Goal: Task Accomplishment & Management: Complete application form

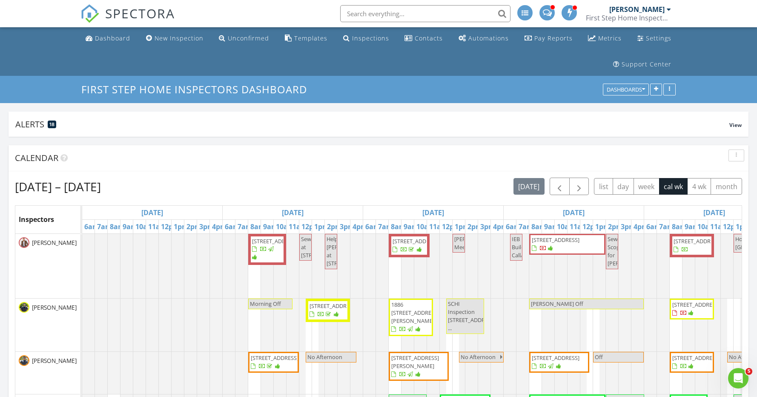
scroll to position [1607, 758]
click at [575, 188] on span "button" at bounding box center [579, 186] width 10 height 10
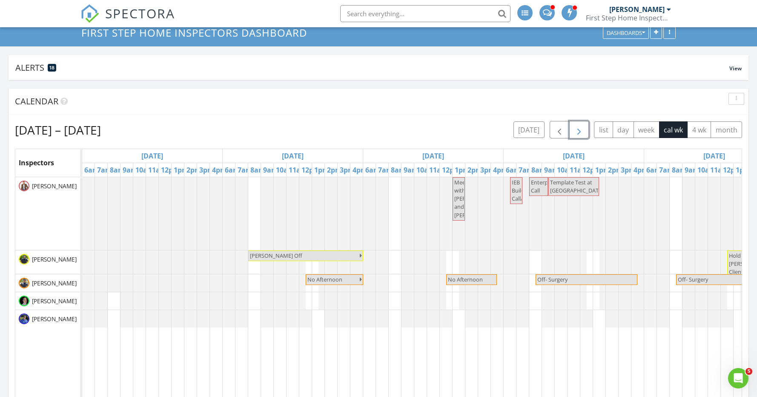
scroll to position [0, 324]
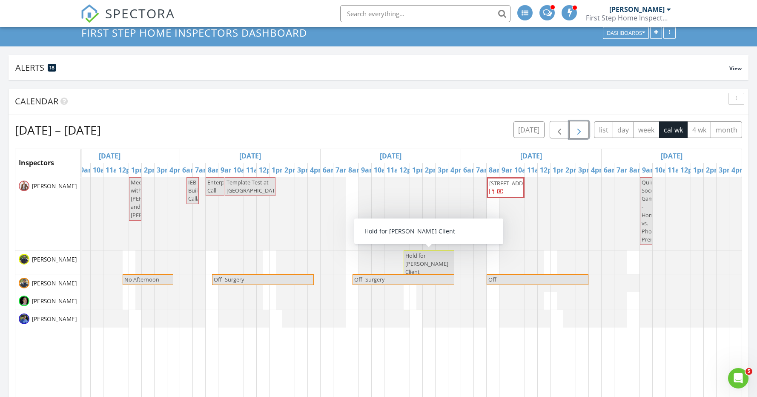
click at [435, 264] on span "Hold for BJ Katz Client" at bounding box center [429, 264] width 49 height 25
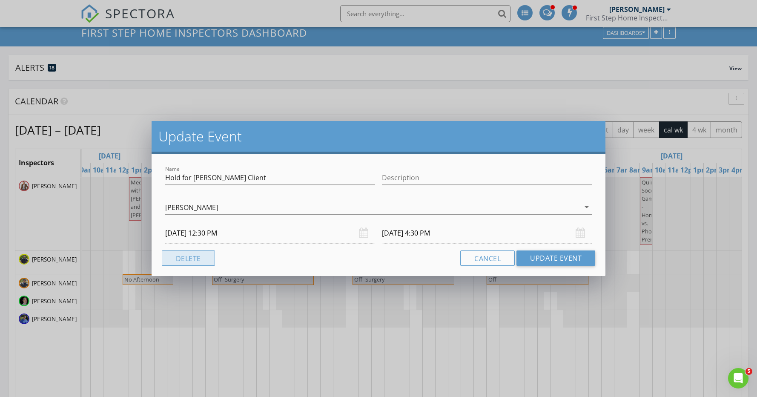
click at [202, 256] on button "Delete" at bounding box center [188, 257] width 53 height 15
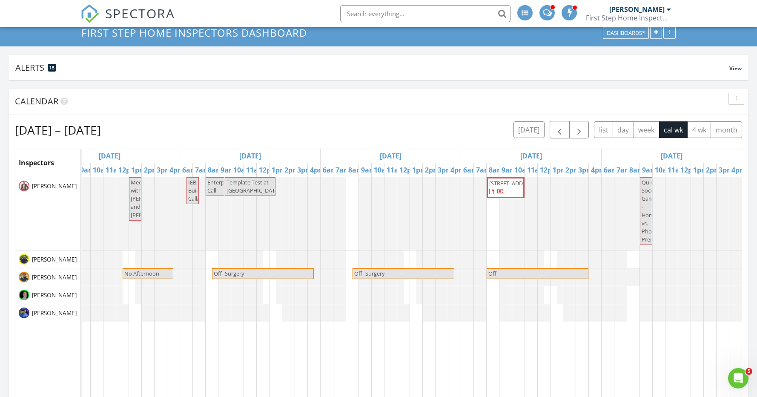
click at [413, 257] on div "Meeting with Andy Plattner and Mark Bonnett IEB Builders Call/Throughline/Growt…" at bounding box center [250, 336] width 984 height 318
click at [416, 220] on link "Inspection" at bounding box center [415, 221] width 44 height 14
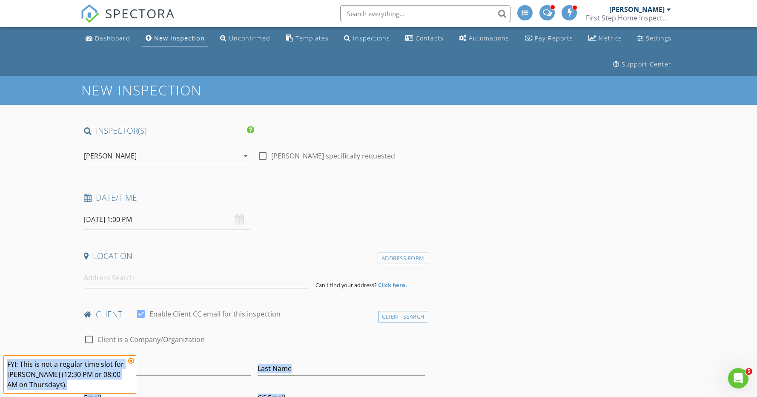
drag, startPoint x: 131, startPoint y: 361, endPoint x: 0, endPoint y: 265, distance: 161.9
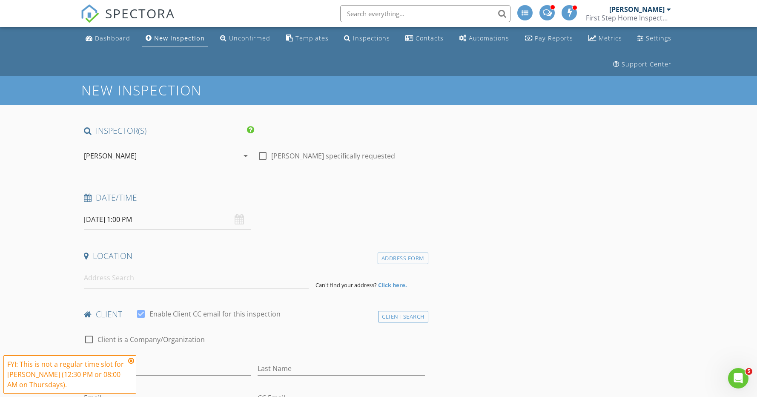
click at [127, 220] on input "[DATE] 1:00 PM" at bounding box center [167, 219] width 167 height 21
drag, startPoint x: 131, startPoint y: 362, endPoint x: 140, endPoint y: 376, distance: 16.7
click at [131, 362] on icon at bounding box center [131, 360] width 6 height 7
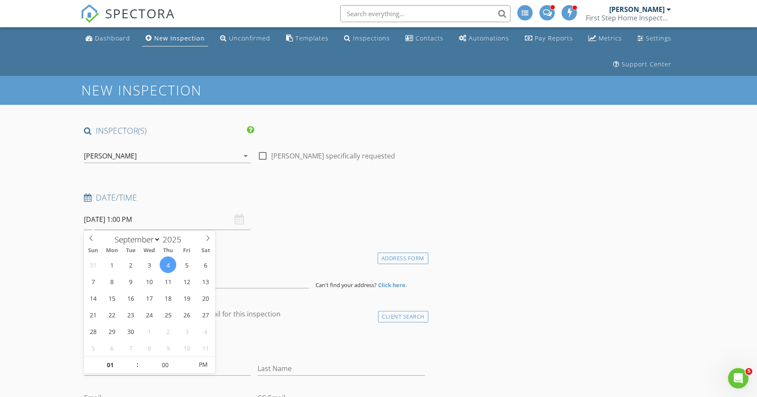
click at [136, 223] on input "09/04/2025 1:00 PM" at bounding box center [167, 219] width 167 height 21
type input "12"
type input "55"
type input "09/04/2025 12:55 PM"
click at [187, 371] on span at bounding box center [188, 369] width 6 height 9
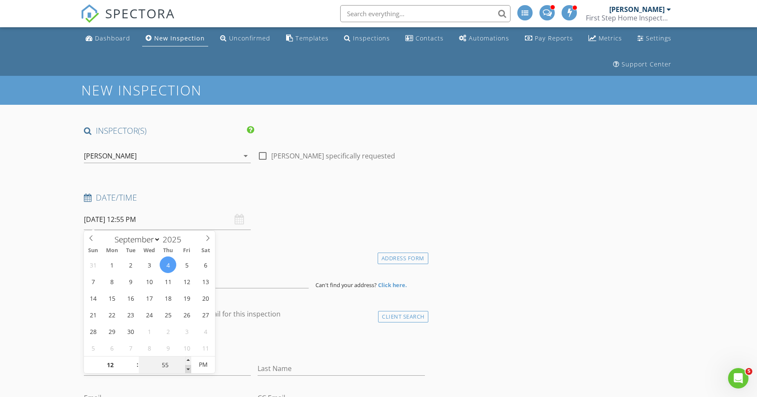
type input "50"
type input "09/04/2025 12:50 PM"
click at [187, 371] on span at bounding box center [188, 369] width 6 height 9
type input "45"
type input "09/04/2025 12:45 PM"
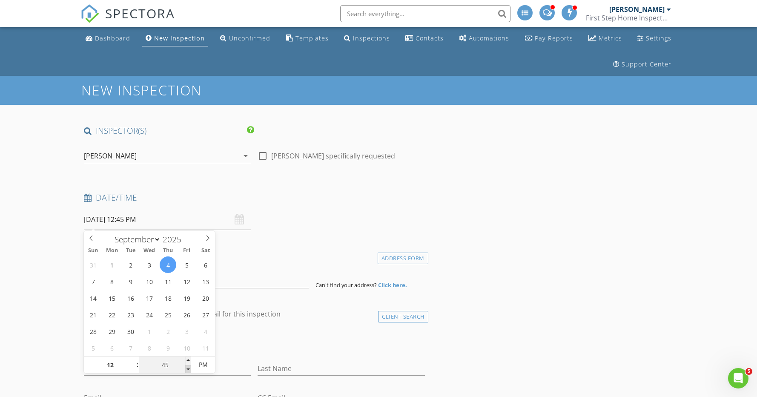
click at [187, 371] on span at bounding box center [188, 369] width 6 height 9
type input "40"
type input "09/04/2025 12:40 PM"
click at [187, 371] on span at bounding box center [188, 369] width 6 height 9
type input "35"
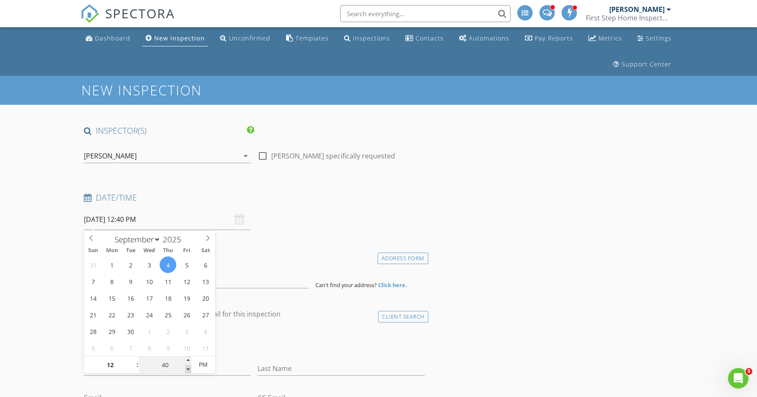
type input "09/04/2025 12:35 PM"
click at [187, 371] on span at bounding box center [188, 369] width 6 height 9
type input "30"
type input "[DATE] 12:30 PM"
click at [187, 371] on span at bounding box center [188, 369] width 6 height 9
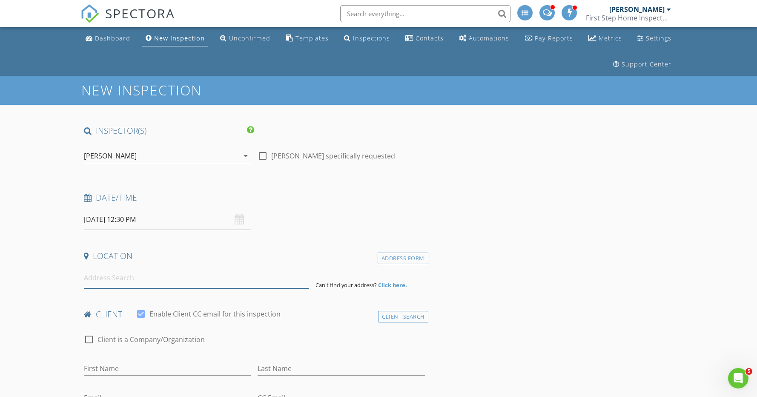
click at [135, 279] on input at bounding box center [196, 278] width 225 height 21
paste input "31266 N 118th Avenue"
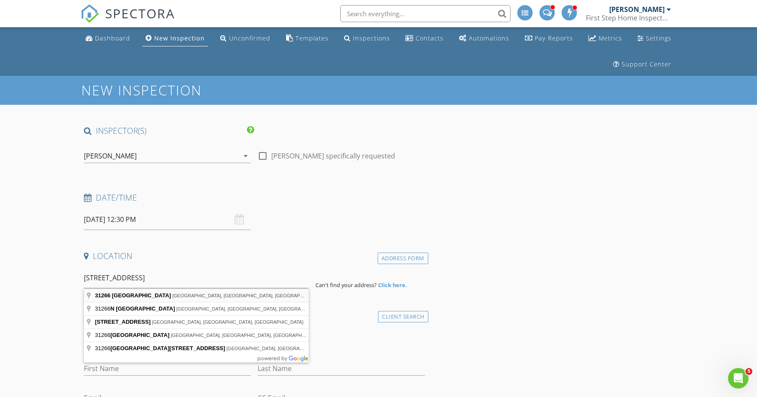
type input "31266 North 118th Avenue, Peoria, AZ, USA"
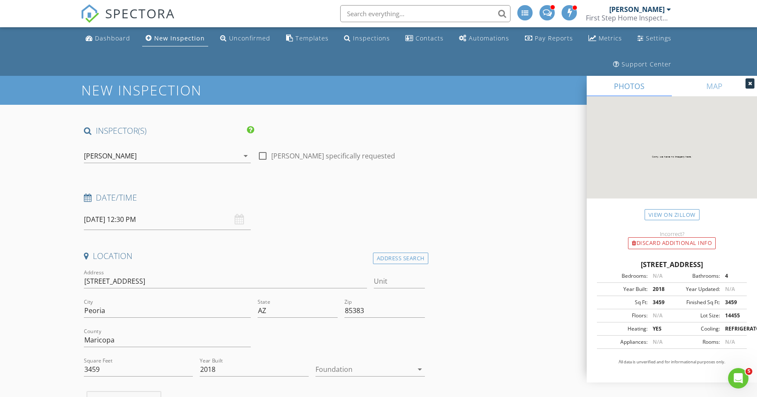
click at [336, 366] on div at bounding box center [364, 370] width 97 height 14
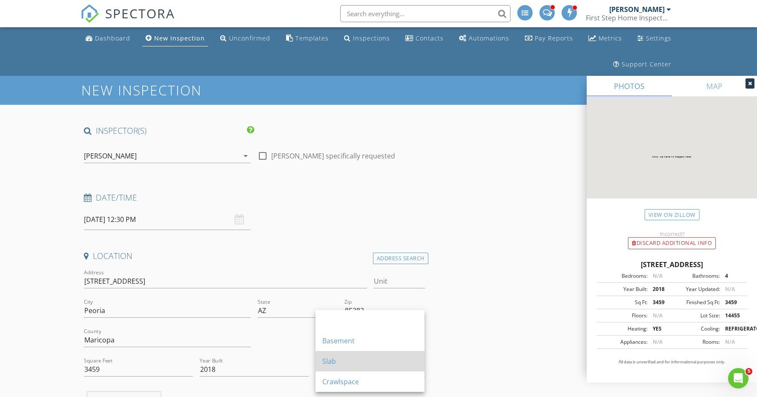
click at [352, 364] on div "Slab" at bounding box center [369, 361] width 95 height 10
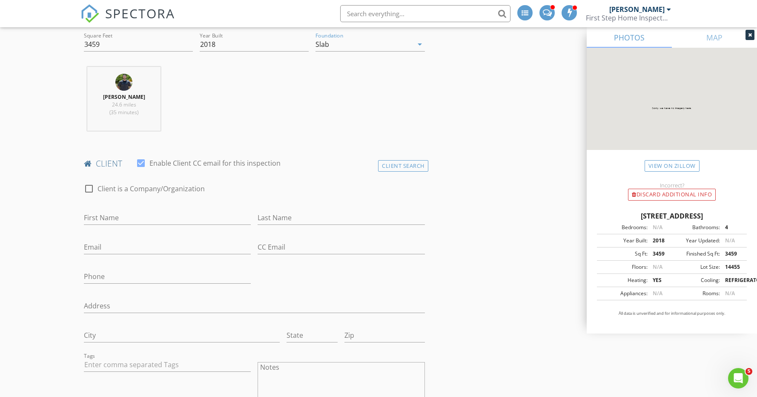
scroll to position [326, 0]
click at [121, 248] on input "Email" at bounding box center [167, 246] width 167 height 14
paste input "mailto:sandra-spacematters@earthlink.net"
drag, startPoint x: 107, startPoint y: 246, endPoint x: 63, endPoint y: 245, distance: 43.9
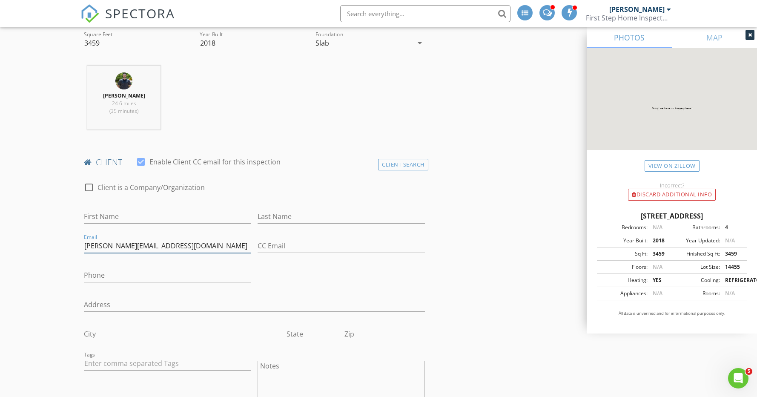
type input "sandra-spacematters@earthlink.net"
click at [117, 216] on input "First Name" at bounding box center [167, 217] width 167 height 14
type input "Sandy"
type input "Clark"
click at [159, 276] on input "Phone" at bounding box center [167, 275] width 167 height 14
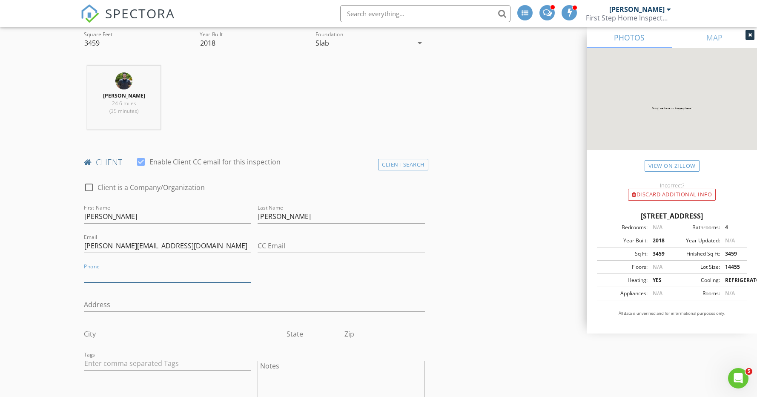
paste input "619-977-6366"
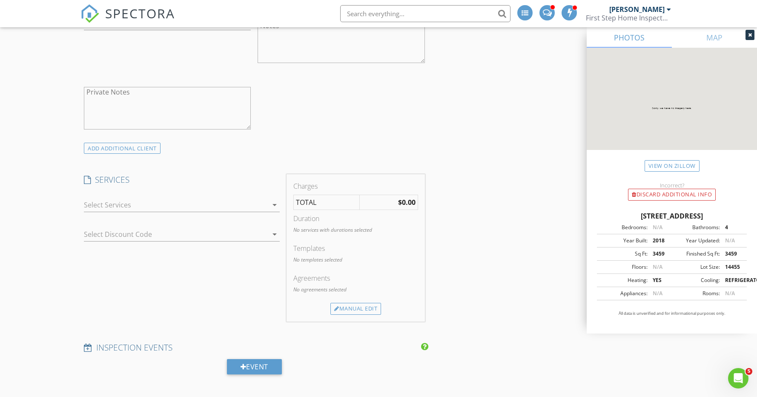
scroll to position [702, 0]
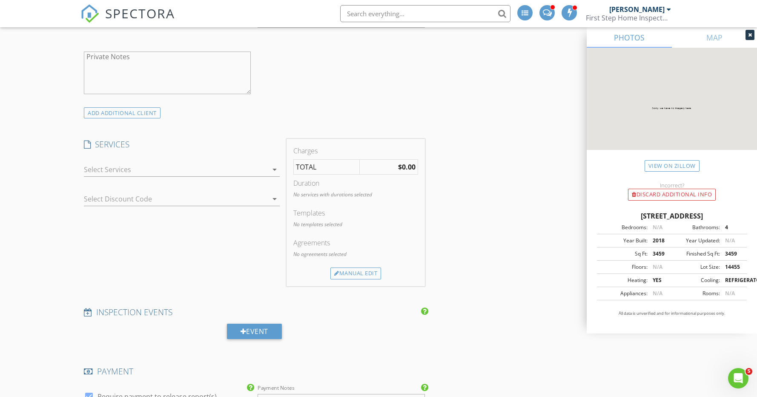
type input "619-977-6366"
click at [127, 170] on div at bounding box center [176, 170] width 184 height 14
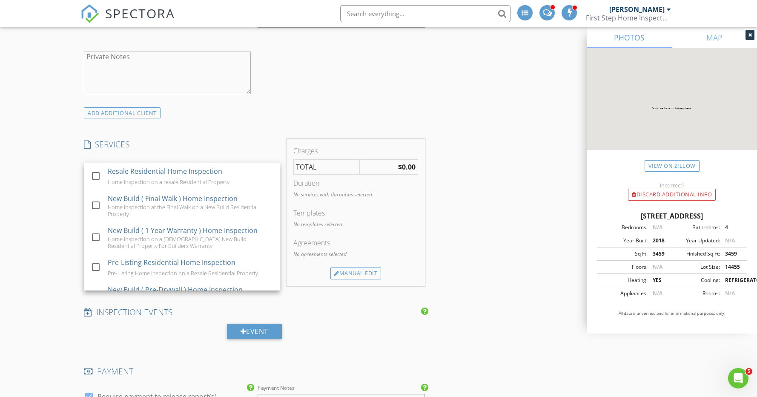
click at [127, 170] on div "Resale Residential Home Inspection" at bounding box center [165, 171] width 115 height 10
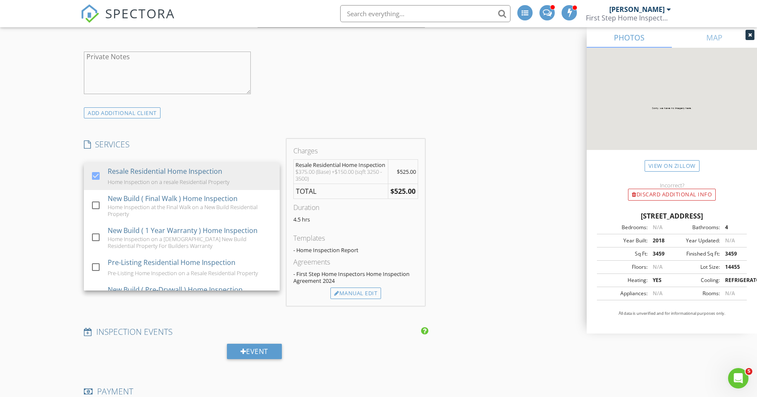
click at [52, 202] on div "New Inspection INSPECTOR(S) check_box_outline_blank Matthew Jenks check_box Log…" at bounding box center [378, 341] width 757 height 1934
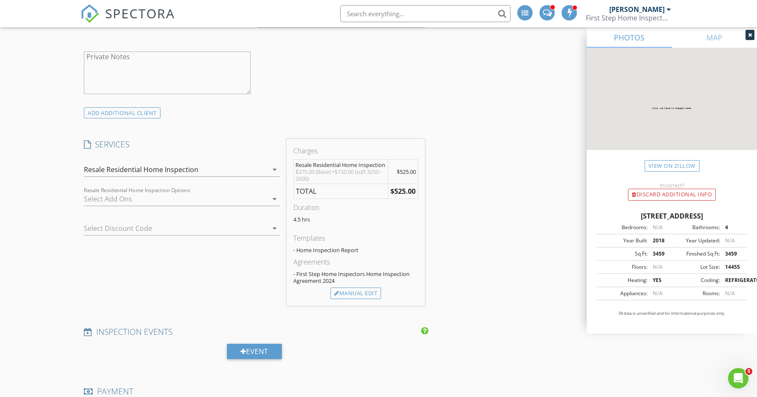
click at [105, 198] on div at bounding box center [176, 199] width 184 height 14
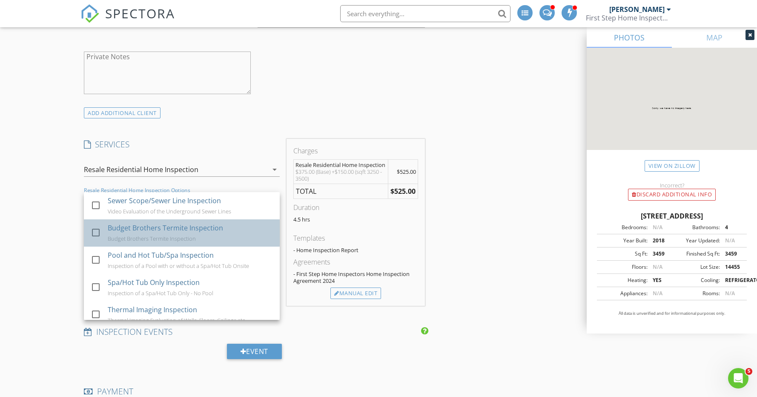
click at [110, 229] on div "Budget Brothers Termite Inspection" at bounding box center [165, 228] width 115 height 10
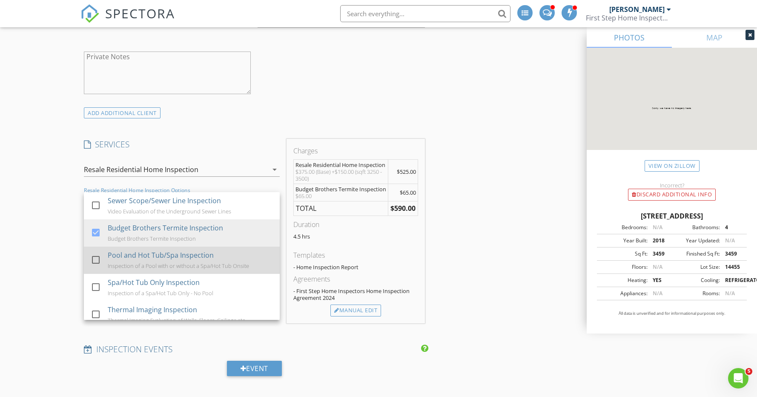
click at [122, 259] on div "Pool and Hot Tub/Spa Inspection" at bounding box center [161, 255] width 106 height 10
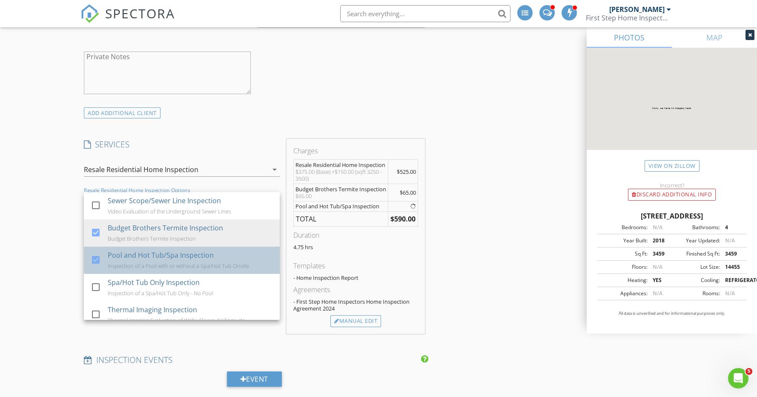
scroll to position [702, 0]
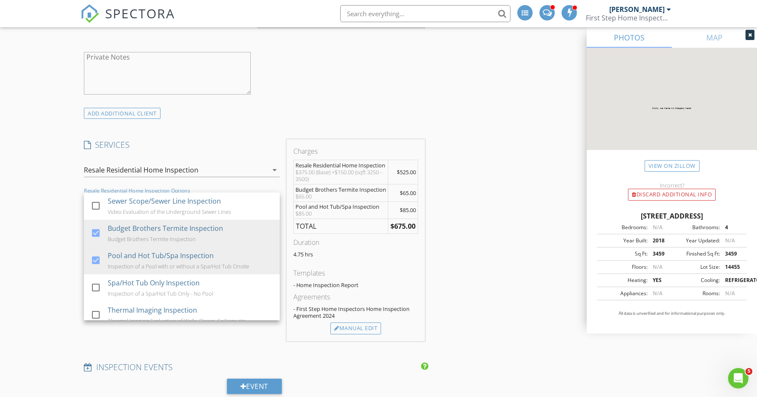
click at [451, 309] on div "INSPECTOR(S) check_box_outline_blank Matthew Jenks check_box Logan Reeve PRIMAR…" at bounding box center [379, 373] width 596 height 1899
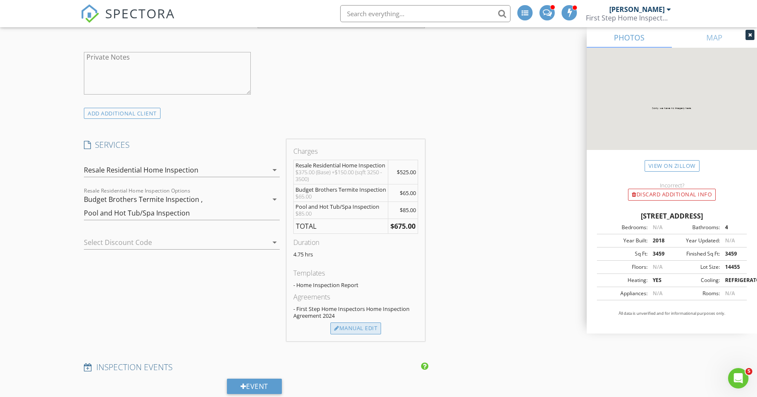
click at [361, 334] on div "Manual Edit" at bounding box center [356, 328] width 51 height 12
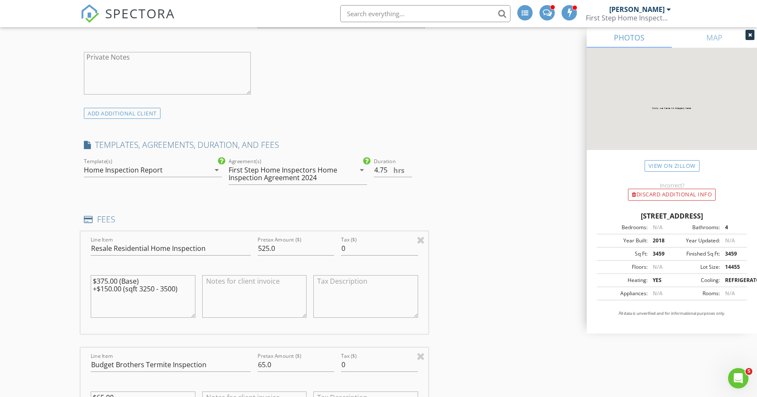
drag, startPoint x: 184, startPoint y: 291, endPoint x: 66, endPoint y: 272, distance: 119.4
click at [269, 248] on input "525.0" at bounding box center [296, 249] width 77 height 14
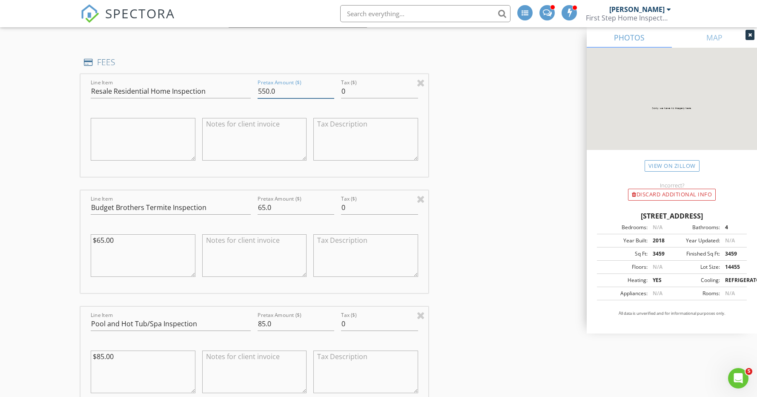
scroll to position [860, 0]
type input "550.0"
drag, startPoint x: 126, startPoint y: 241, endPoint x: 63, endPoint y: 235, distance: 62.9
click at [63, 235] on div "New Inspection INSPECTOR(S) check_box_outline_blank Matthew Jenks check_box Log…" at bounding box center [378, 340] width 757 height 2248
drag, startPoint x: 119, startPoint y: 357, endPoint x: 91, endPoint y: 348, distance: 29.5
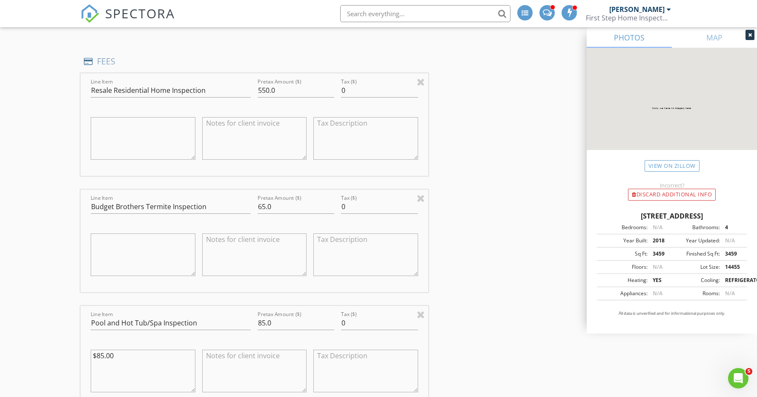
click at [72, 353] on div "New Inspection INSPECTOR(S) check_box_outline_blank Matthew Jenks check_box Log…" at bounding box center [378, 340] width 757 height 2248
click at [262, 206] on input "65.0" at bounding box center [296, 207] width 77 height 14
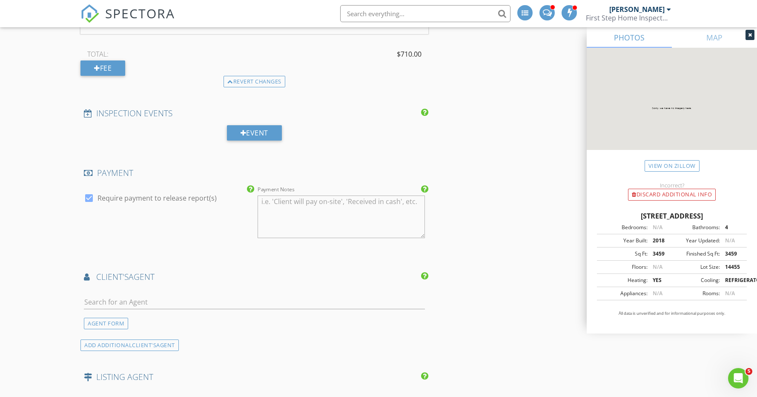
scroll to position [1236, 0]
type input "75.0"
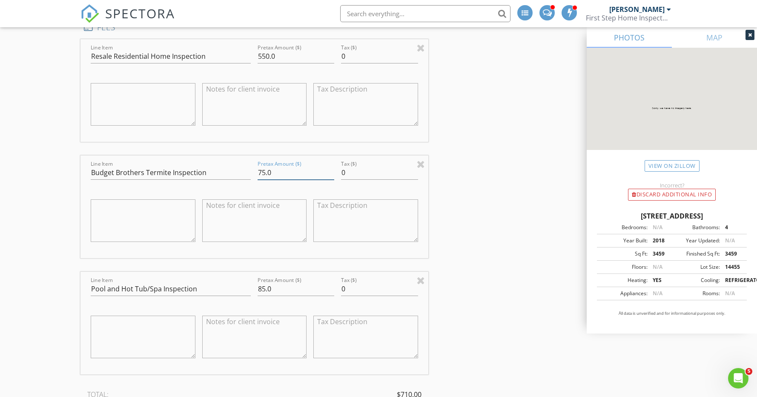
scroll to position [895, 0]
click at [271, 55] on input "550.0" at bounding box center [296, 55] width 77 height 14
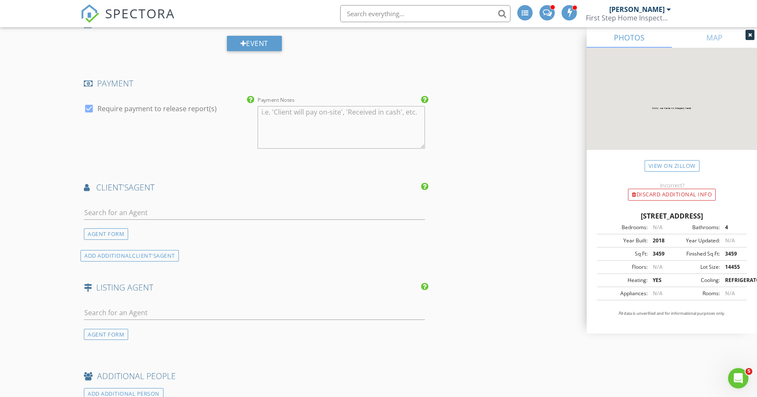
scroll to position [1324, 0]
type input "595.0"
click at [106, 217] on input "text" at bounding box center [254, 212] width 341 height 14
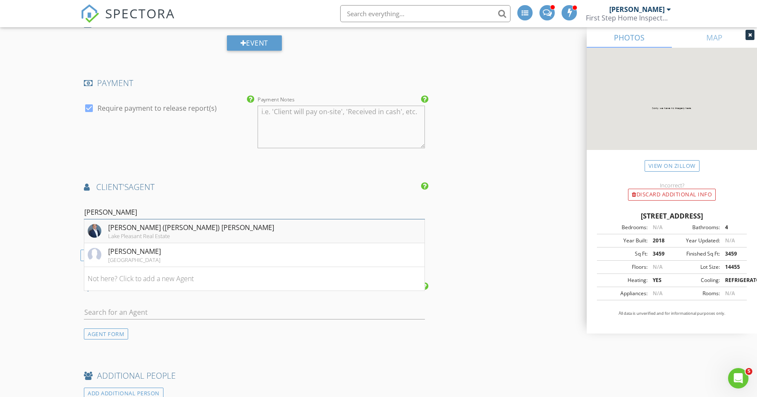
type input "Katz"
click at [120, 233] on div "Lake Pleasant Real Estate" at bounding box center [191, 236] width 166 height 7
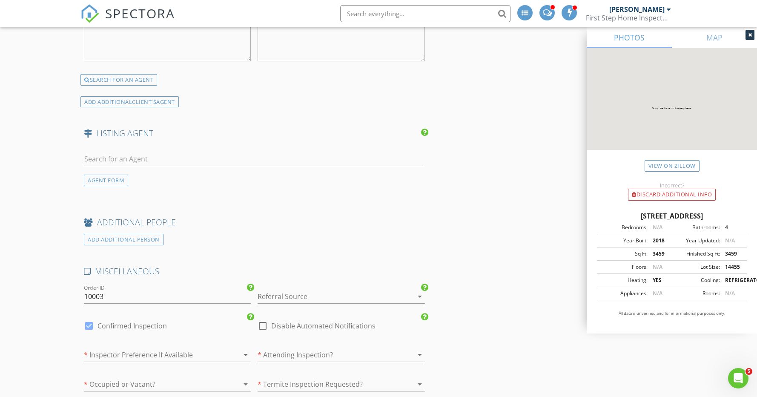
scroll to position [1709, 0]
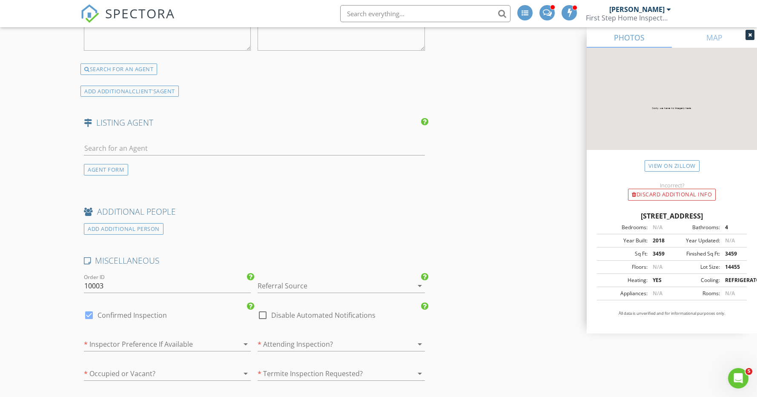
click at [296, 286] on div at bounding box center [329, 286] width 143 height 14
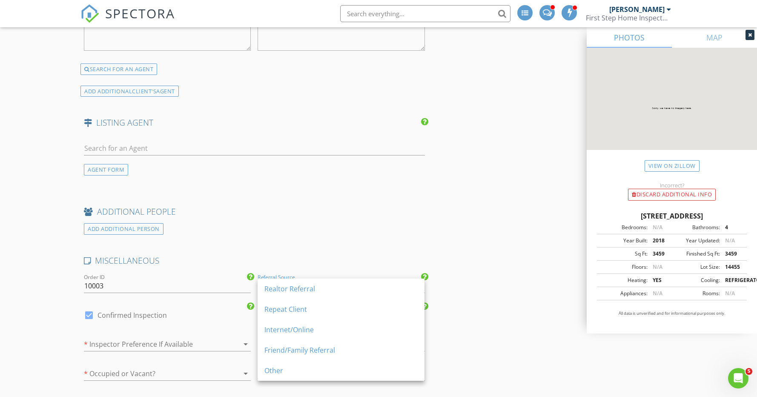
click at [296, 286] on div "Realtor Referral" at bounding box center [341, 289] width 153 height 10
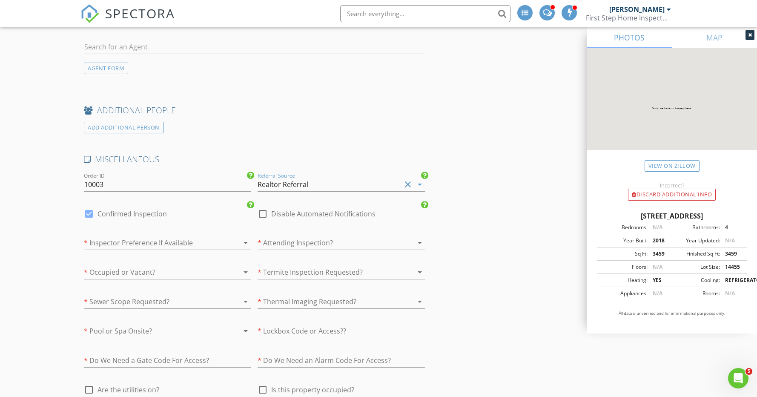
scroll to position [1812, 0]
click at [157, 244] on div at bounding box center [155, 242] width 143 height 14
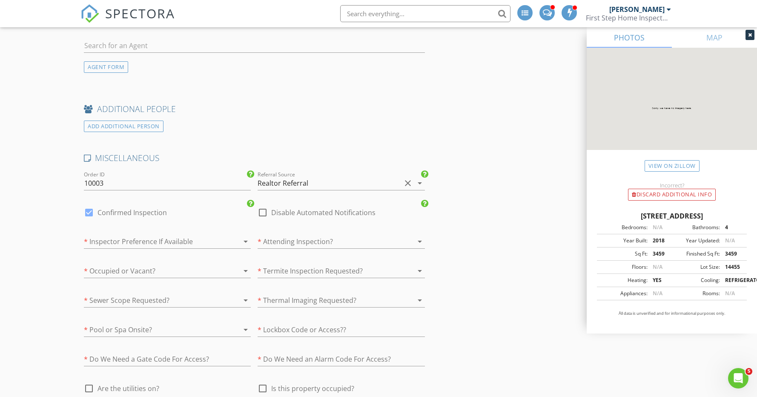
click at [154, 243] on div at bounding box center [155, 242] width 143 height 14
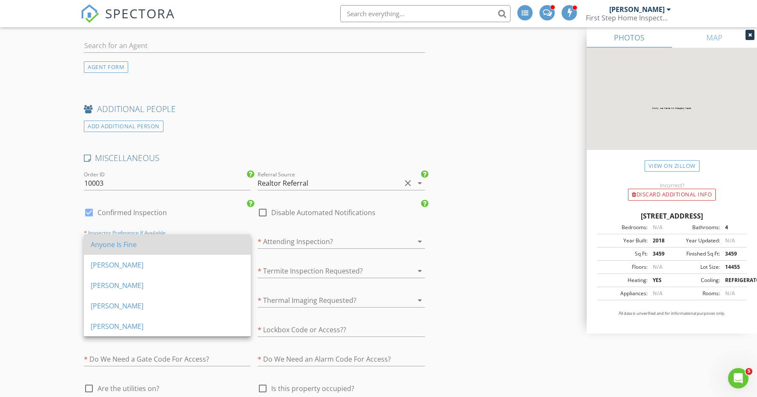
click at [140, 248] on div "Anyone Is Fine" at bounding box center [167, 244] width 153 height 10
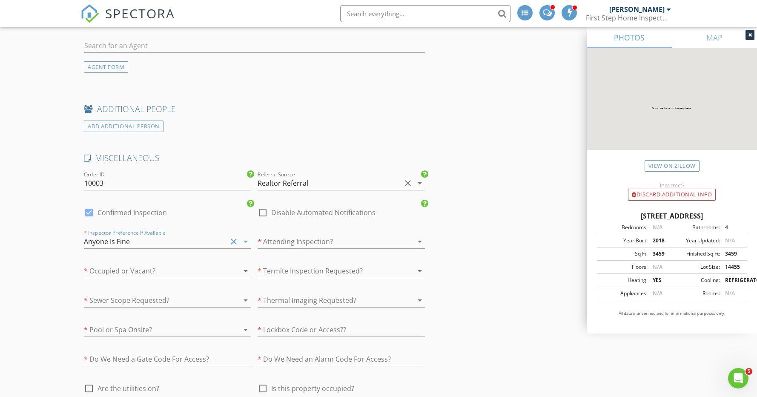
click at [285, 236] on div at bounding box center [329, 242] width 143 height 14
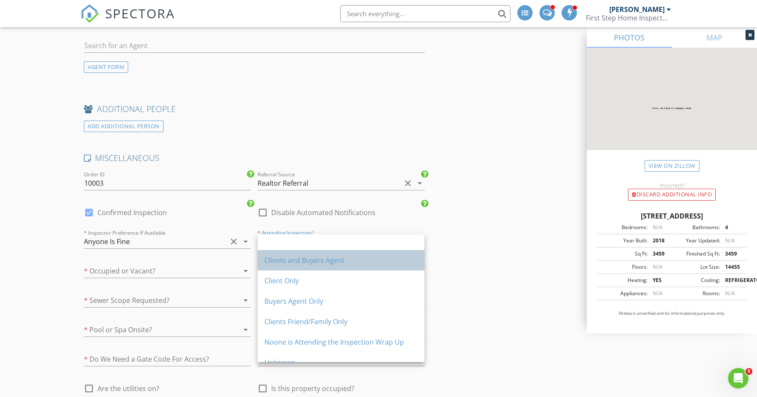
click at [291, 257] on div "Clients and Buyers Agent" at bounding box center [341, 260] width 153 height 10
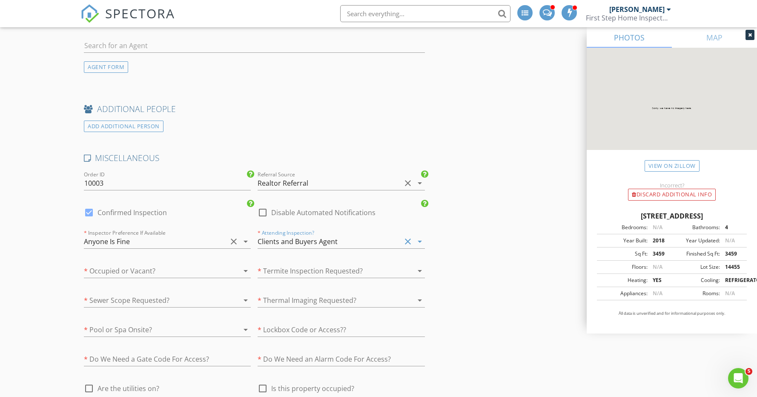
click at [148, 274] on div at bounding box center [155, 271] width 143 height 14
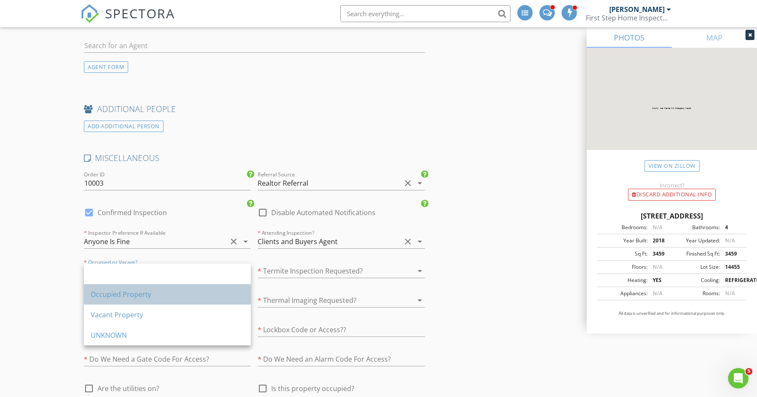
click at [144, 297] on div "Occupied Property" at bounding box center [167, 294] width 153 height 10
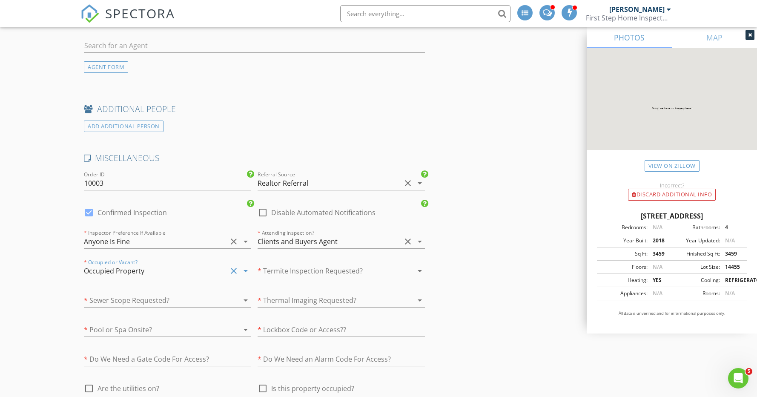
click at [282, 268] on div at bounding box center [329, 271] width 143 height 14
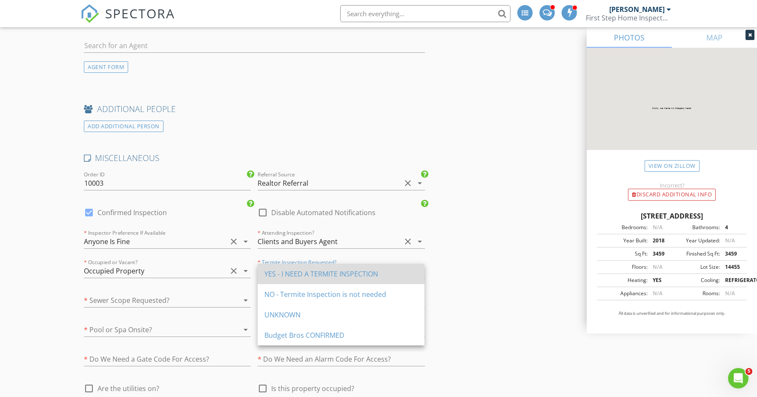
click at [294, 274] on div "YES - I NEED A TERMITE INSPECTION" at bounding box center [341, 274] width 153 height 10
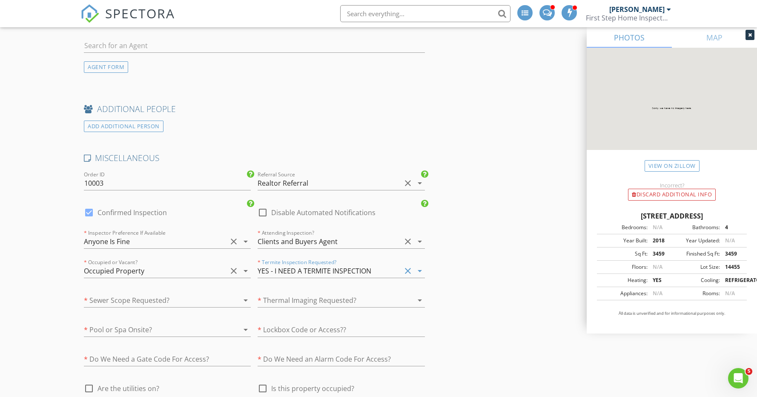
click at [166, 299] on div at bounding box center [155, 301] width 143 height 14
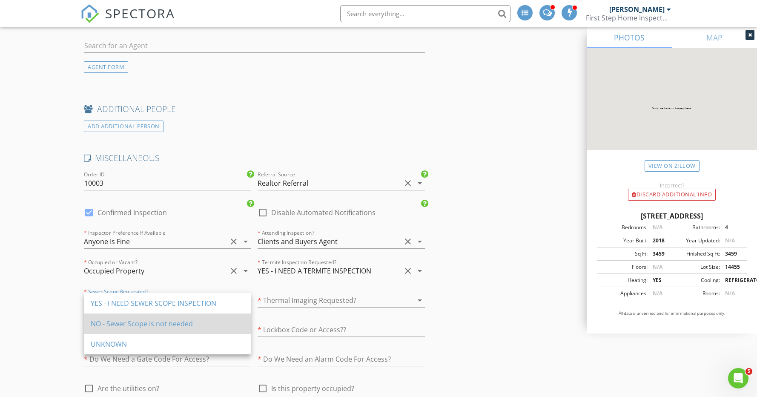
click at [161, 320] on div "NO - Sewer Scope is not needed" at bounding box center [167, 324] width 153 height 10
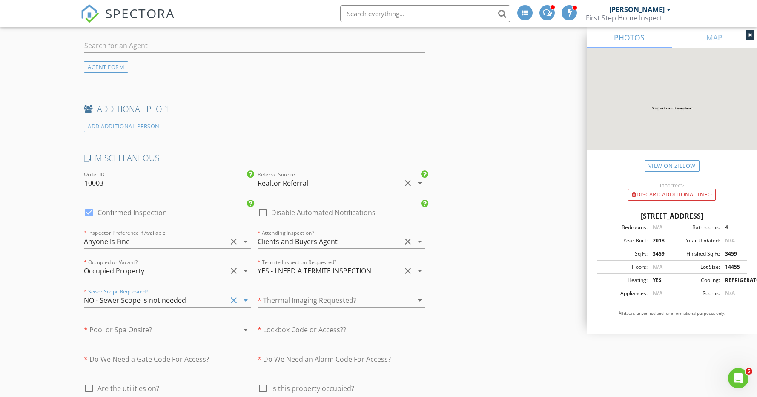
click at [289, 301] on div at bounding box center [329, 301] width 143 height 14
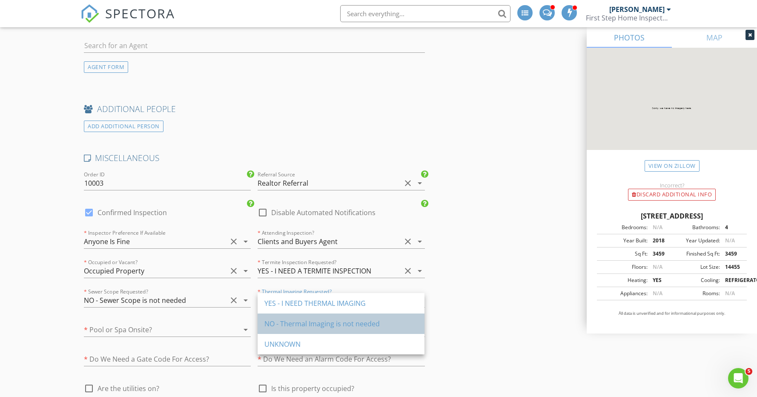
click at [291, 325] on div "NO - Thermal Imaging is not needed" at bounding box center [341, 324] width 153 height 10
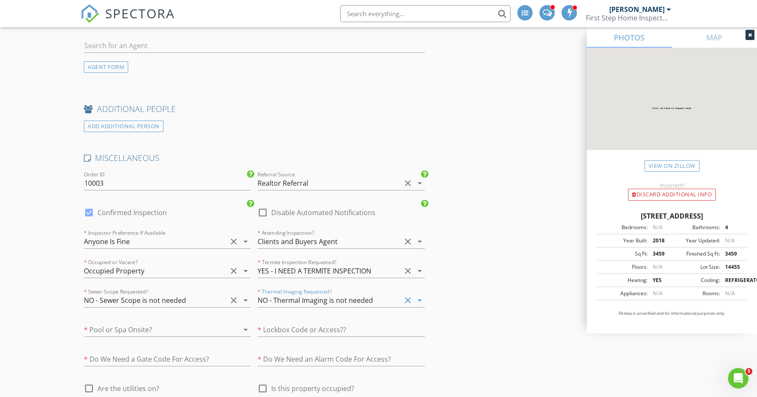
click at [142, 330] on div at bounding box center [155, 330] width 143 height 14
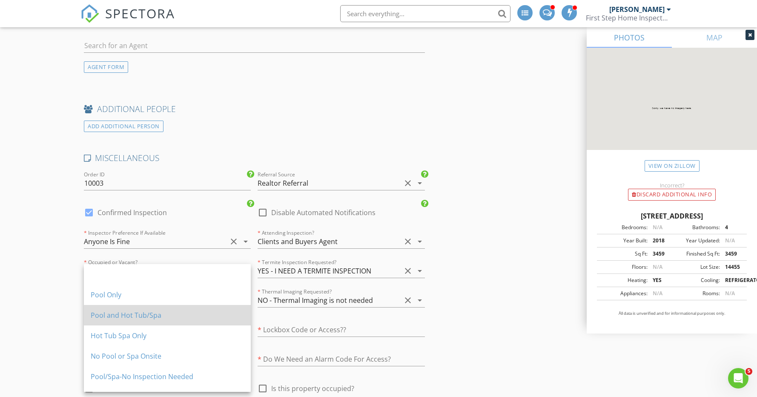
click at [144, 319] on div "Pool and Hot Tub/Spa" at bounding box center [167, 315] width 153 height 10
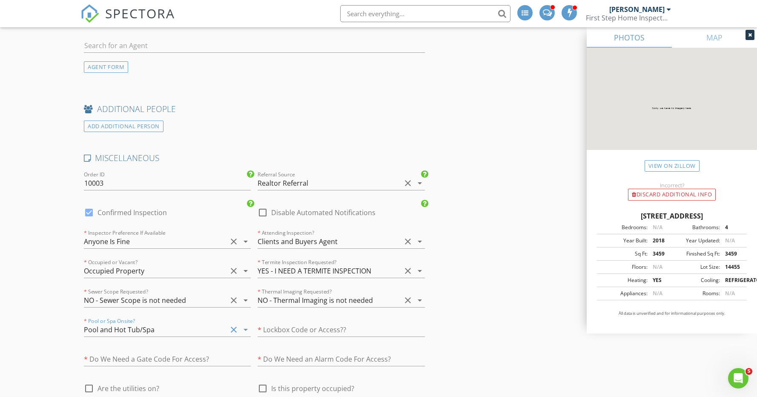
type input "4.75"
click at [282, 330] on input "text" at bounding box center [341, 330] width 167 height 14
type input "NEE"
type input "4.75"
type input "NEED"
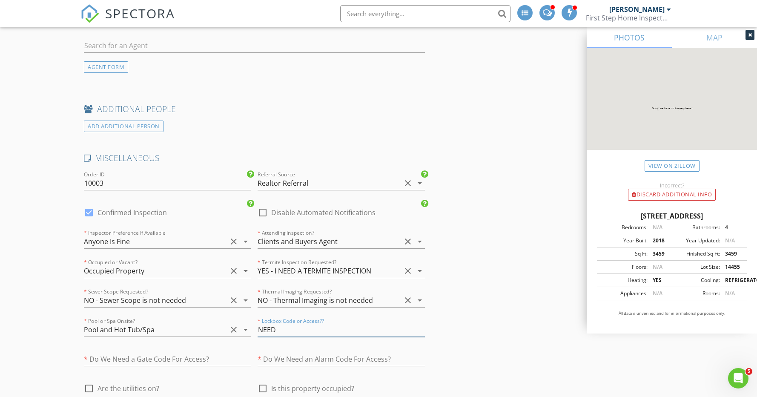
type input "4.75"
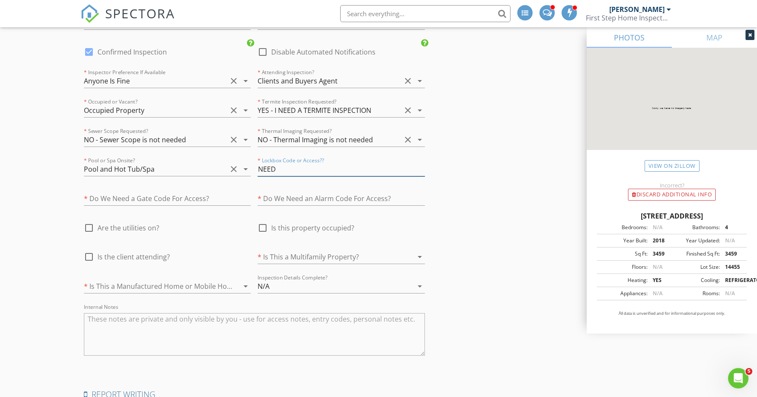
type input "NEED"
click at [157, 197] on input "text" at bounding box center [167, 199] width 167 height 14
type input "Gua"
type input "4.75"
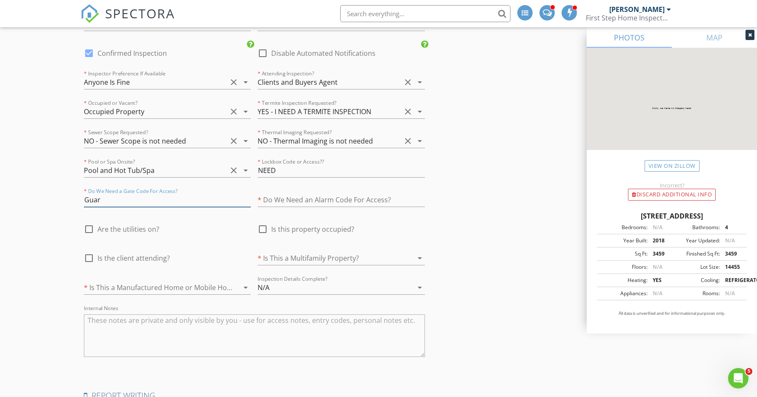
type input "Guard"
type input "4.75"
type input "Guard"
type input "3.25"
type input "Guard G"
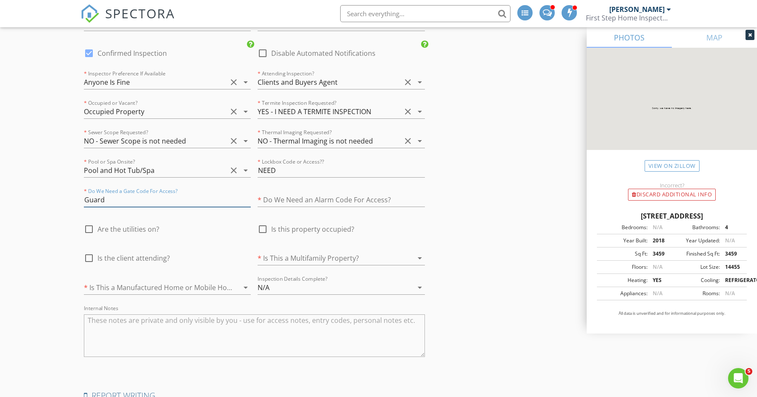
type input "4.75"
type input "Guard Ga"
type input "4.75"
type input "Guard Gate"
type input "4.75"
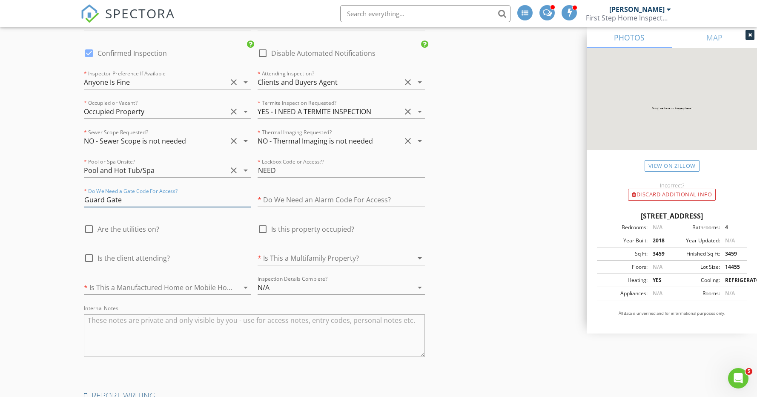
type input "Guard Gate"
type input "4.75"
type input "N"
type input "3.25"
type input "No"
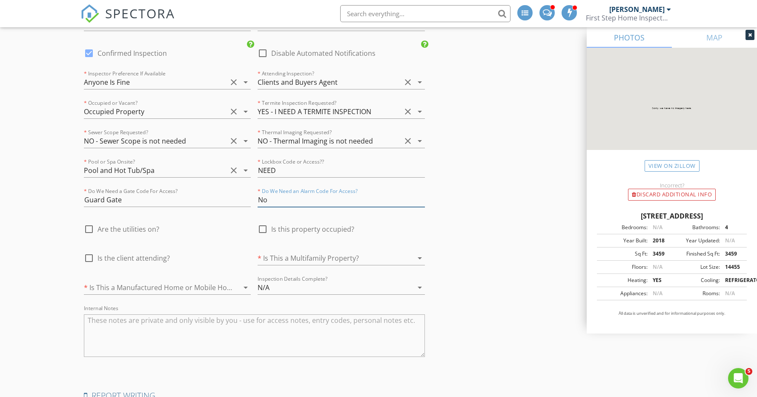
type input "4.75"
type input "No"
click at [141, 228] on span "Are the utilities on?" at bounding box center [129, 229] width 62 height 9
checkbox input "true"
type input "4.75"
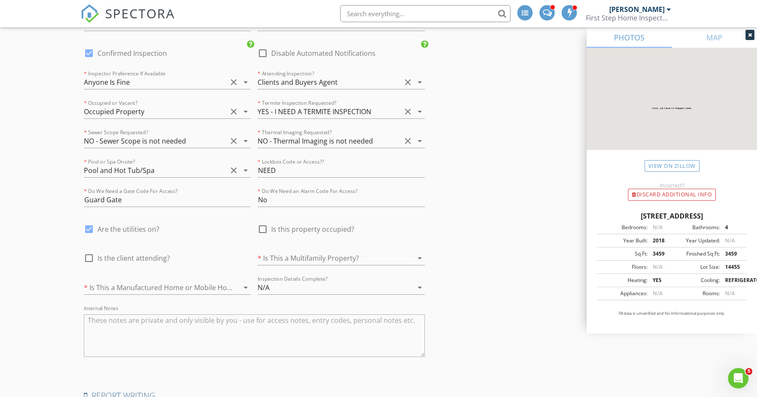
click at [158, 259] on span "Is the client attending?" at bounding box center [134, 258] width 72 height 9
checkbox input "true"
type input "4.75"
click at [298, 228] on span "Is this property occupied?" at bounding box center [312, 229] width 83 height 9
checkbox input "true"
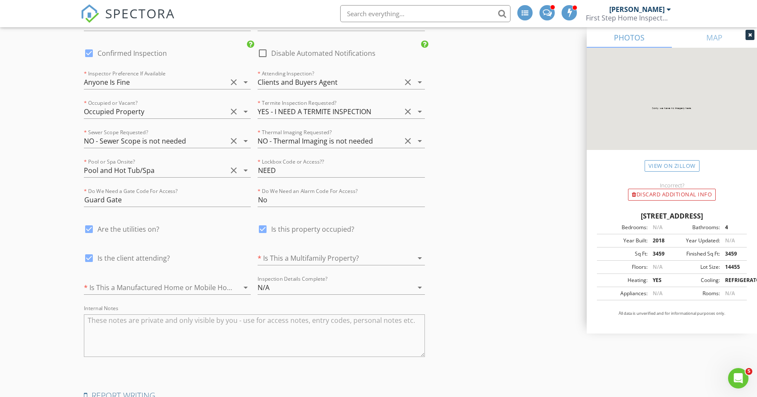
click at [296, 262] on div at bounding box center [329, 258] width 143 height 14
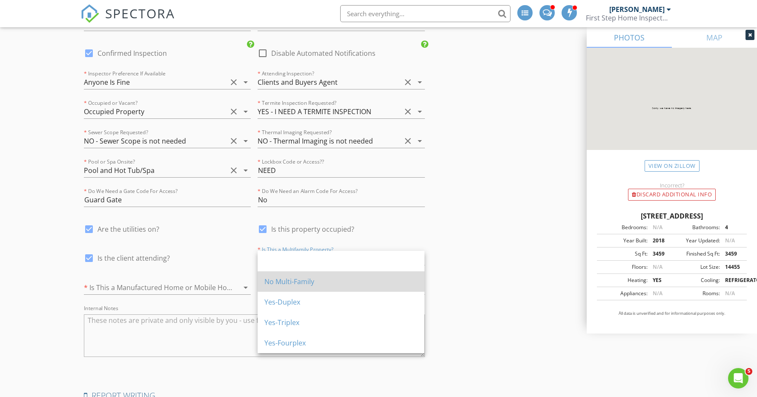
click at [300, 282] on div "No Multi-Family" at bounding box center [341, 281] width 153 height 10
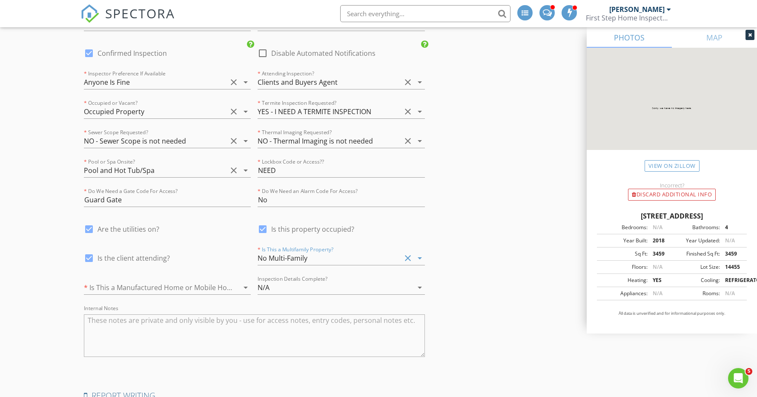
click at [187, 288] on div at bounding box center [155, 288] width 143 height 14
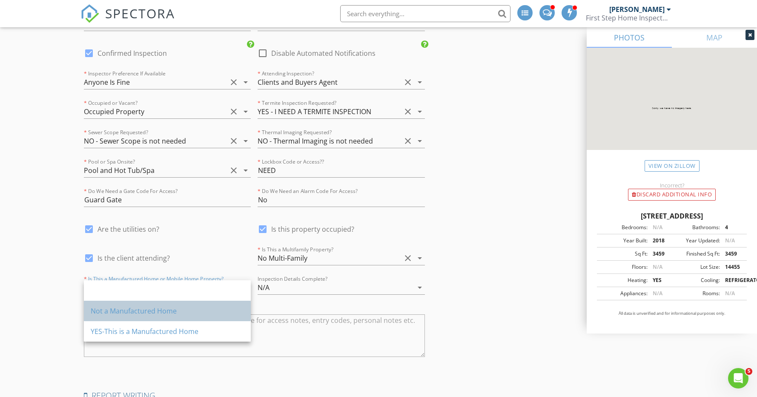
click at [180, 308] on div "Not a Manufactured Home" at bounding box center [167, 311] width 153 height 10
type input "4.75"
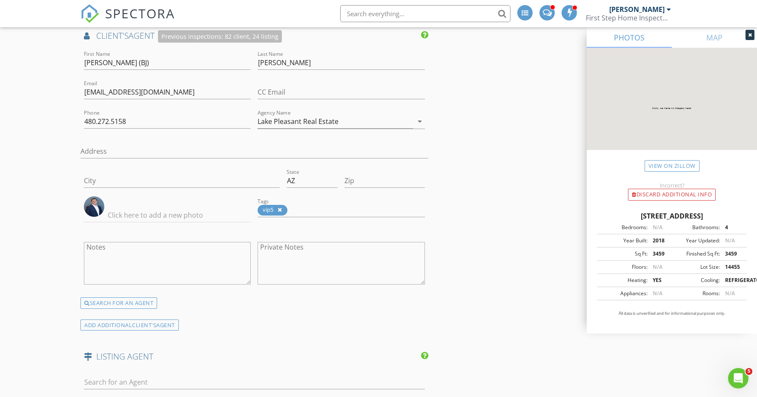
scroll to position [2147, 0]
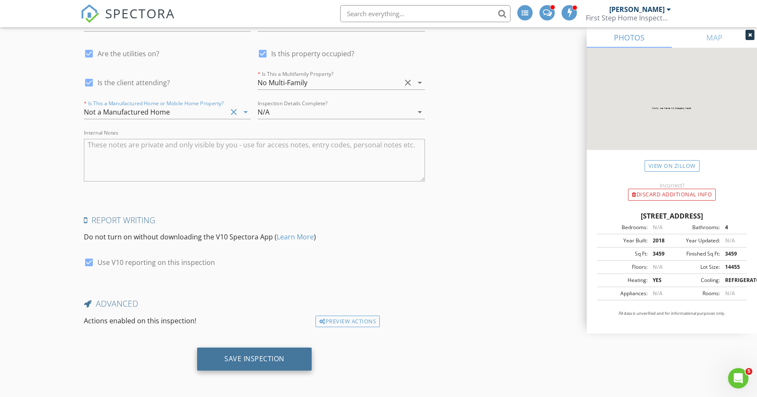
click at [251, 357] on div "Save Inspection" at bounding box center [255, 358] width 60 height 9
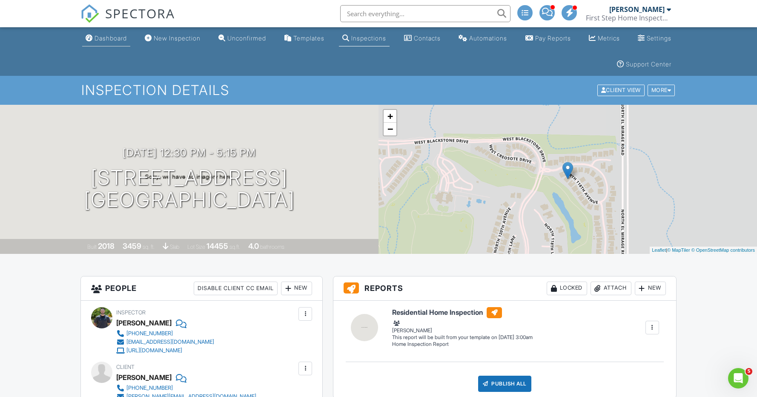
click at [115, 39] on div "Dashboard" at bounding box center [111, 38] width 32 height 7
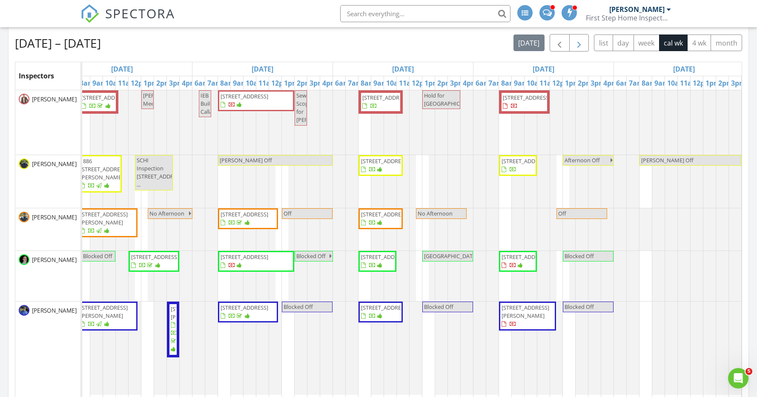
scroll to position [142, 0]
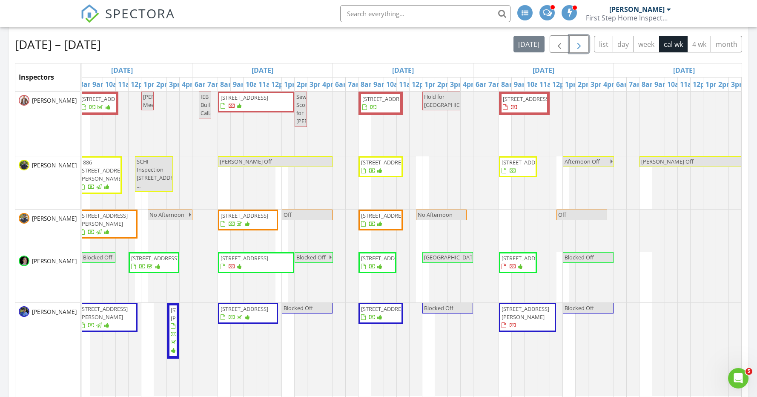
click at [578, 43] on span "button" at bounding box center [579, 44] width 10 height 10
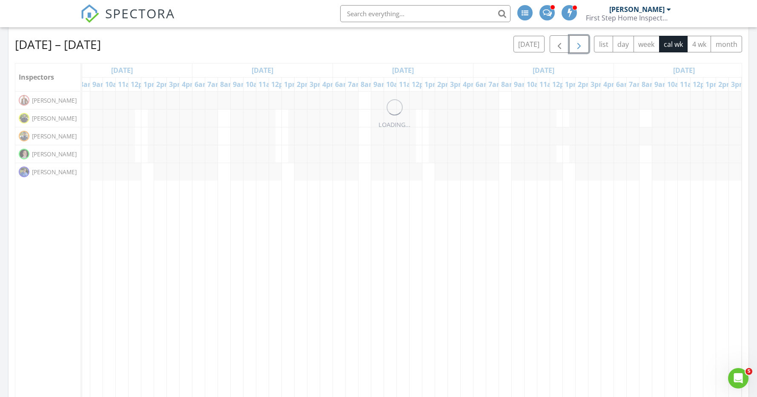
scroll to position [0, 0]
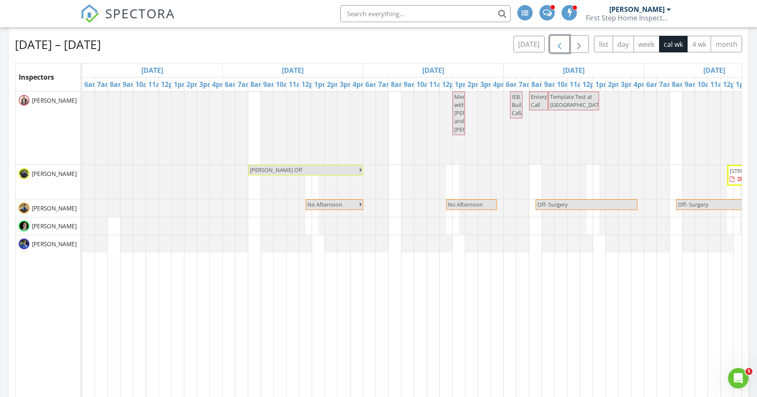
click at [559, 46] on span "button" at bounding box center [560, 44] width 10 height 10
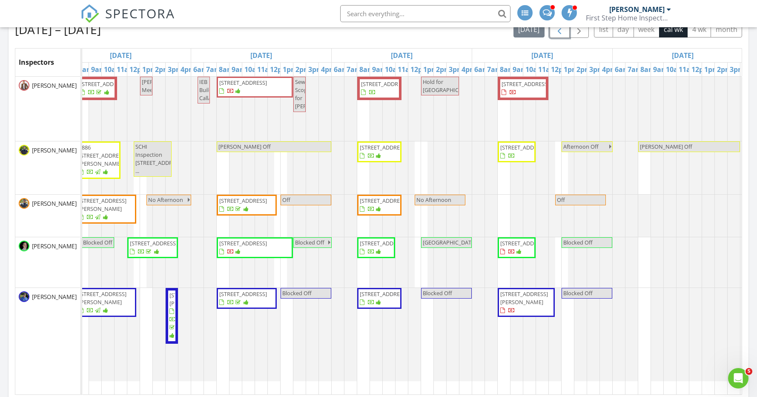
click at [224, 249] on div at bounding box center [221, 252] width 5 height 6
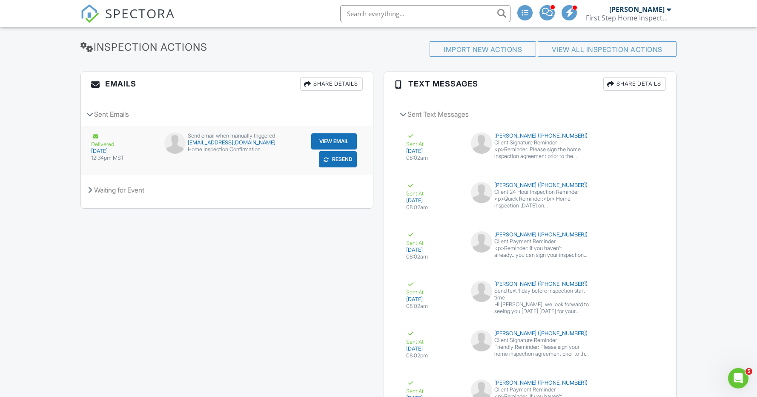
scroll to position [1426, 0]
click at [333, 161] on button "Resend" at bounding box center [338, 160] width 38 height 16
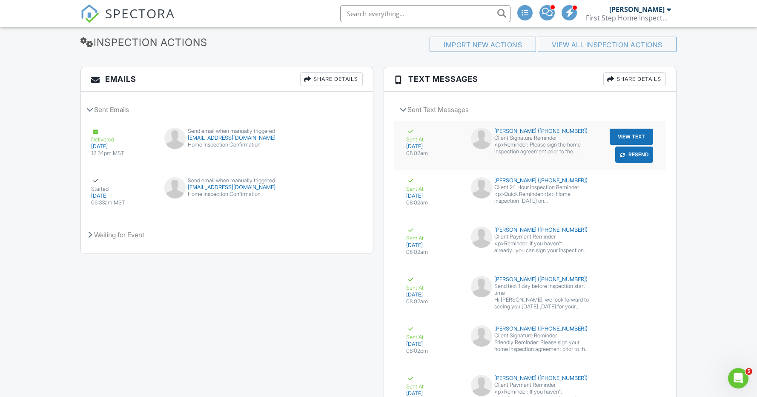
scroll to position [1432, 0]
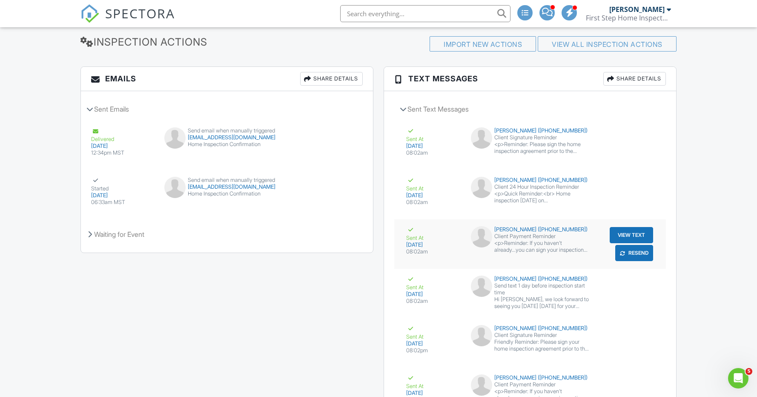
click at [621, 256] on div "submit" at bounding box center [623, 253] width 9 height 9
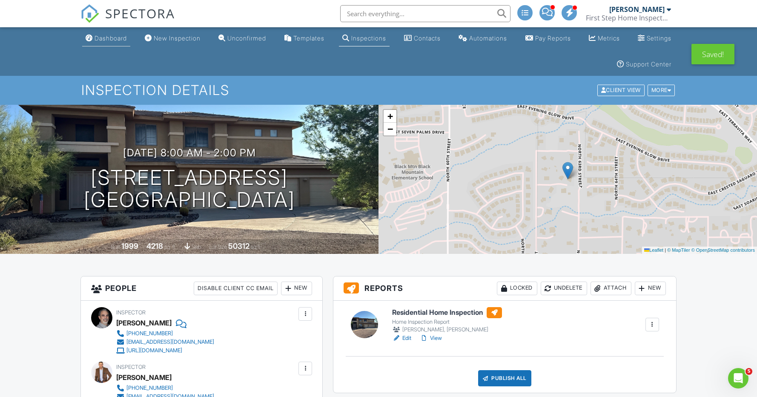
click at [109, 37] on div "Dashboard" at bounding box center [111, 38] width 32 height 7
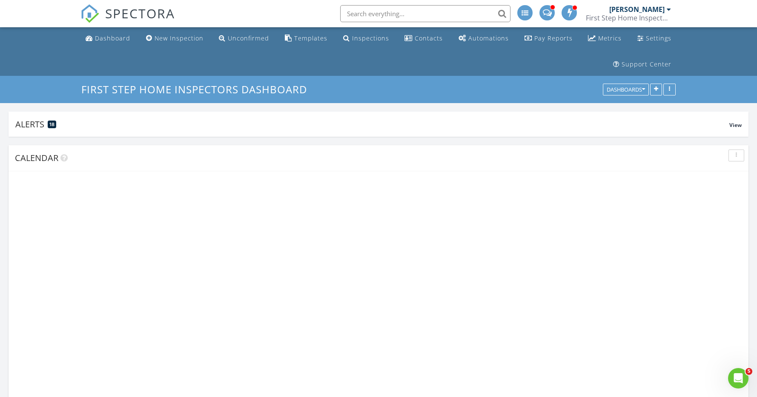
scroll to position [183, 241]
